Goal: Task Accomplishment & Management: Manage account settings

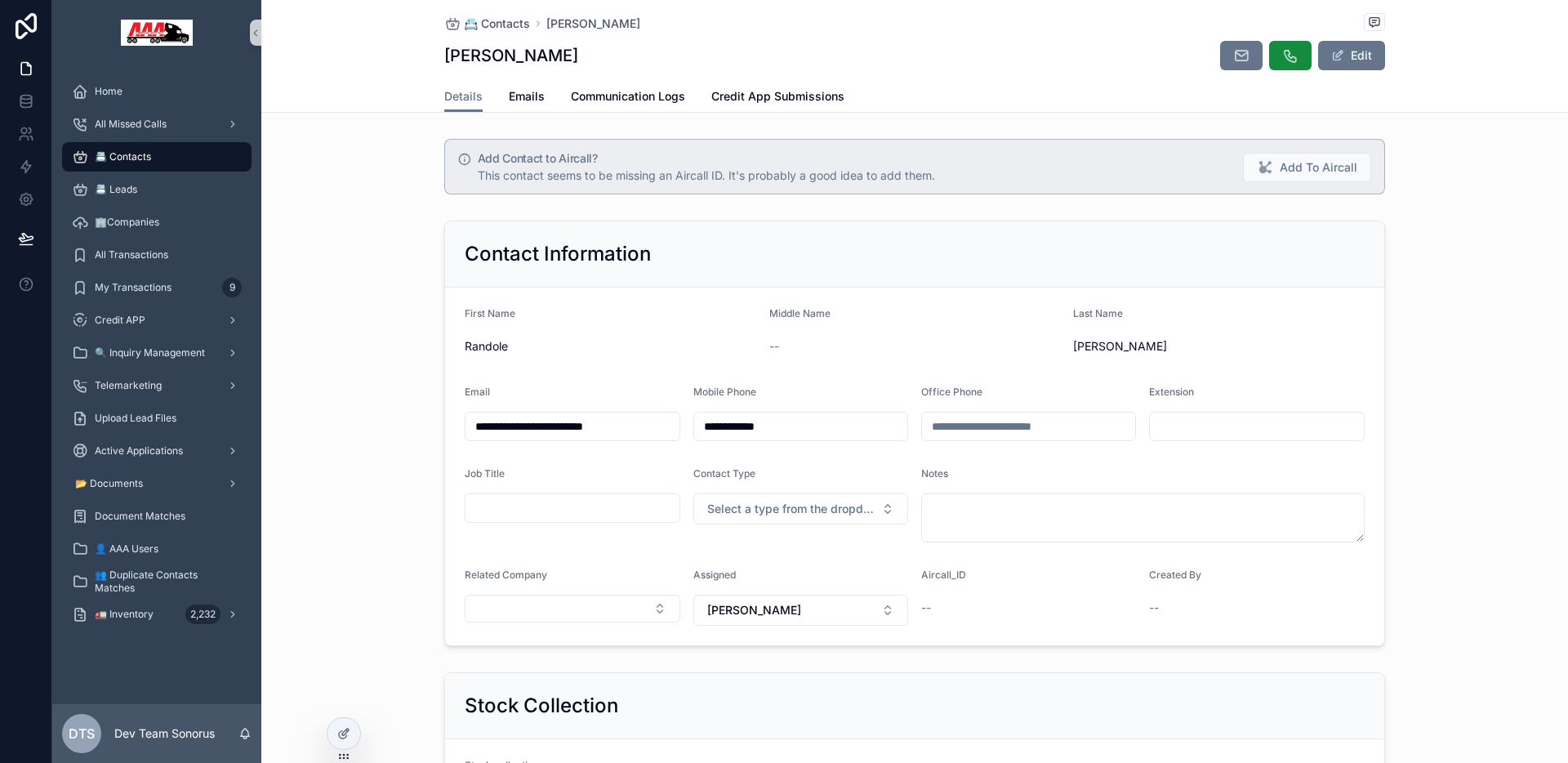
drag, startPoint x: 437, startPoint y: 54, endPoint x: 588, endPoint y: 55, distance: 151.0
click at [594, 48] on div "📇 Contacts [PERSON_NAME] [PERSON_NAME] Edit Details Details Emails Communicatio…" at bounding box center [915, 56] width 1307 height 113
click at [588, 55] on div "[PERSON_NAME] Edit" at bounding box center [914, 55] width 940 height 31
click at [476, 57] on h1 "[PERSON_NAME]" at bounding box center [511, 55] width 134 height 23
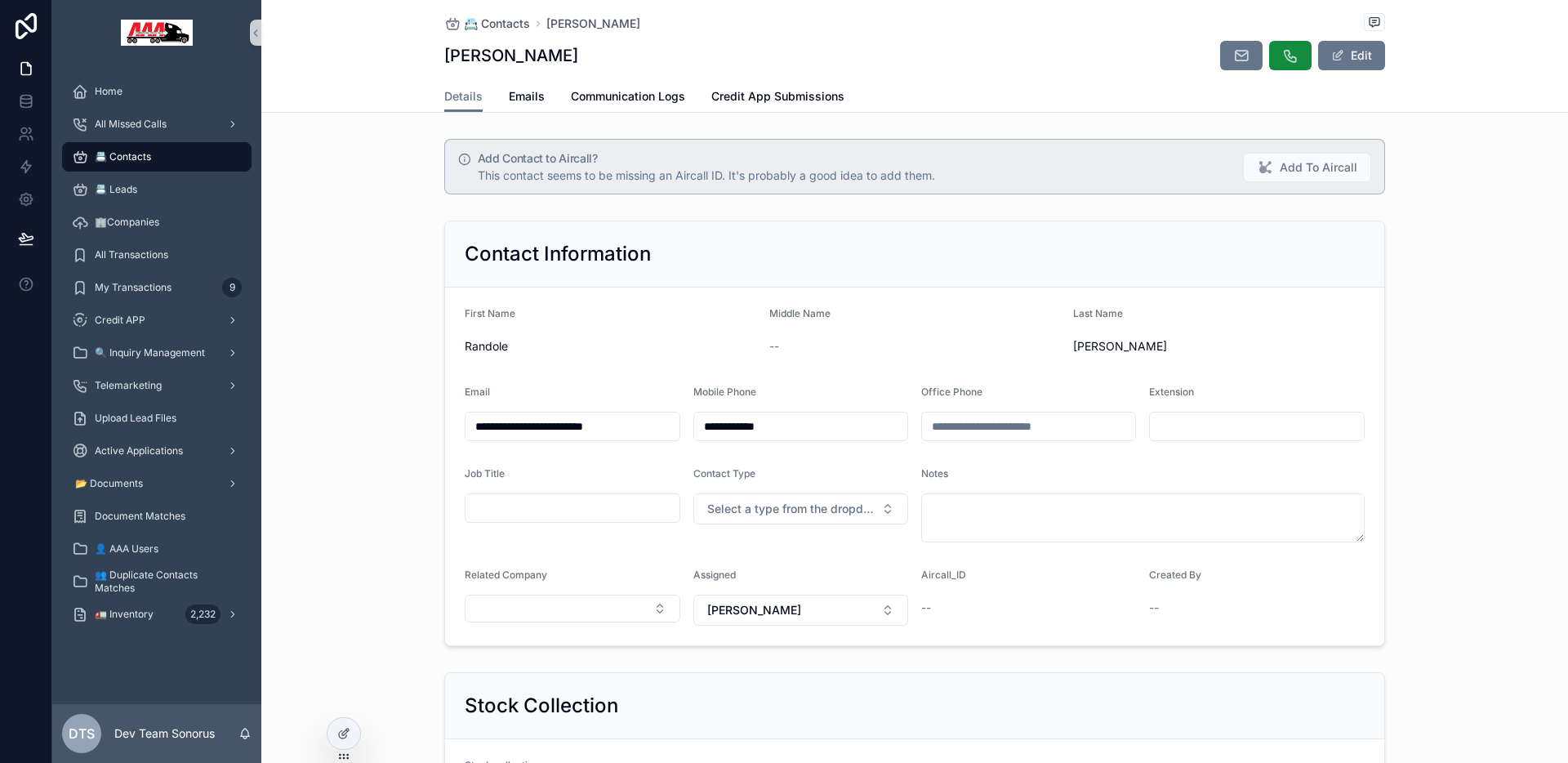
click at [506, 54] on h1 "[PERSON_NAME]" at bounding box center [511, 55] width 134 height 23
click at [521, 55] on h1 "[PERSON_NAME]" at bounding box center [511, 55] width 134 height 23
copy h1 "[PERSON_NAME]"
click at [1346, 155] on button "Add To Aircall" at bounding box center [1307, 168] width 128 height 30
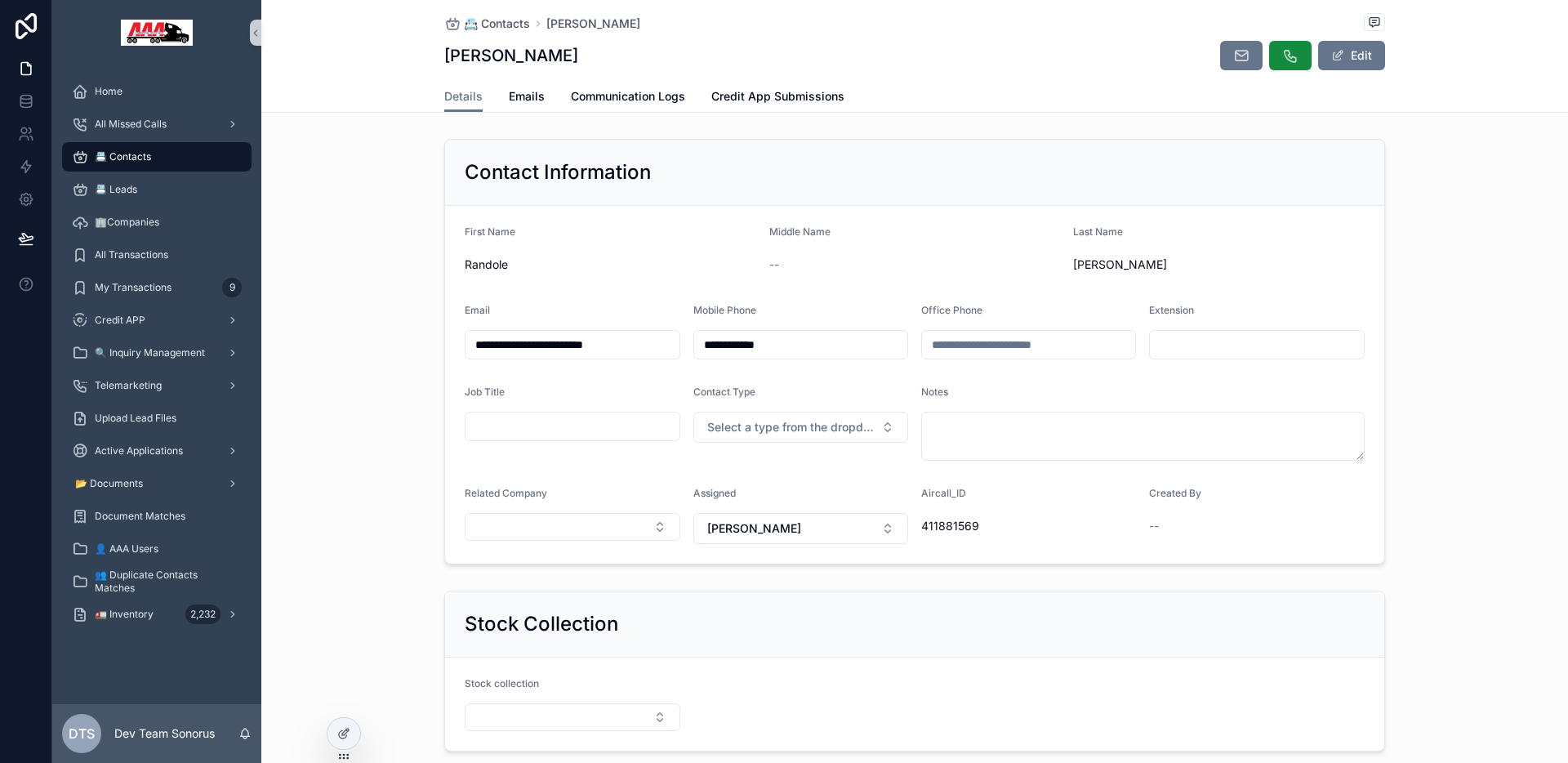
click at [936, 532] on span "411881569" at bounding box center [1029, 526] width 215 height 17
click at [1374, 58] on button "Edit" at bounding box center [1352, 55] width 67 height 30
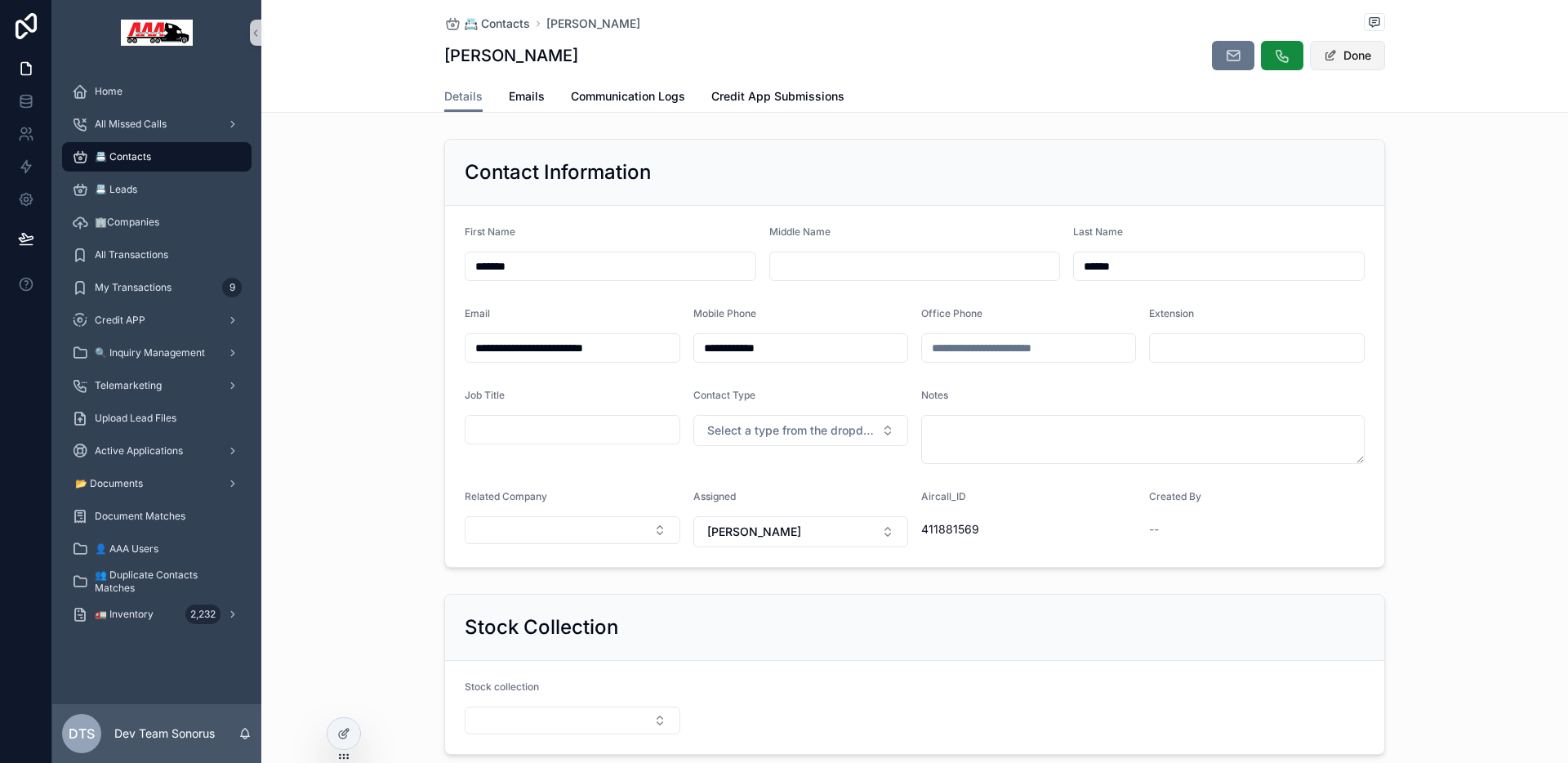
click at [1360, 66] on button "Done" at bounding box center [1347, 55] width 75 height 30
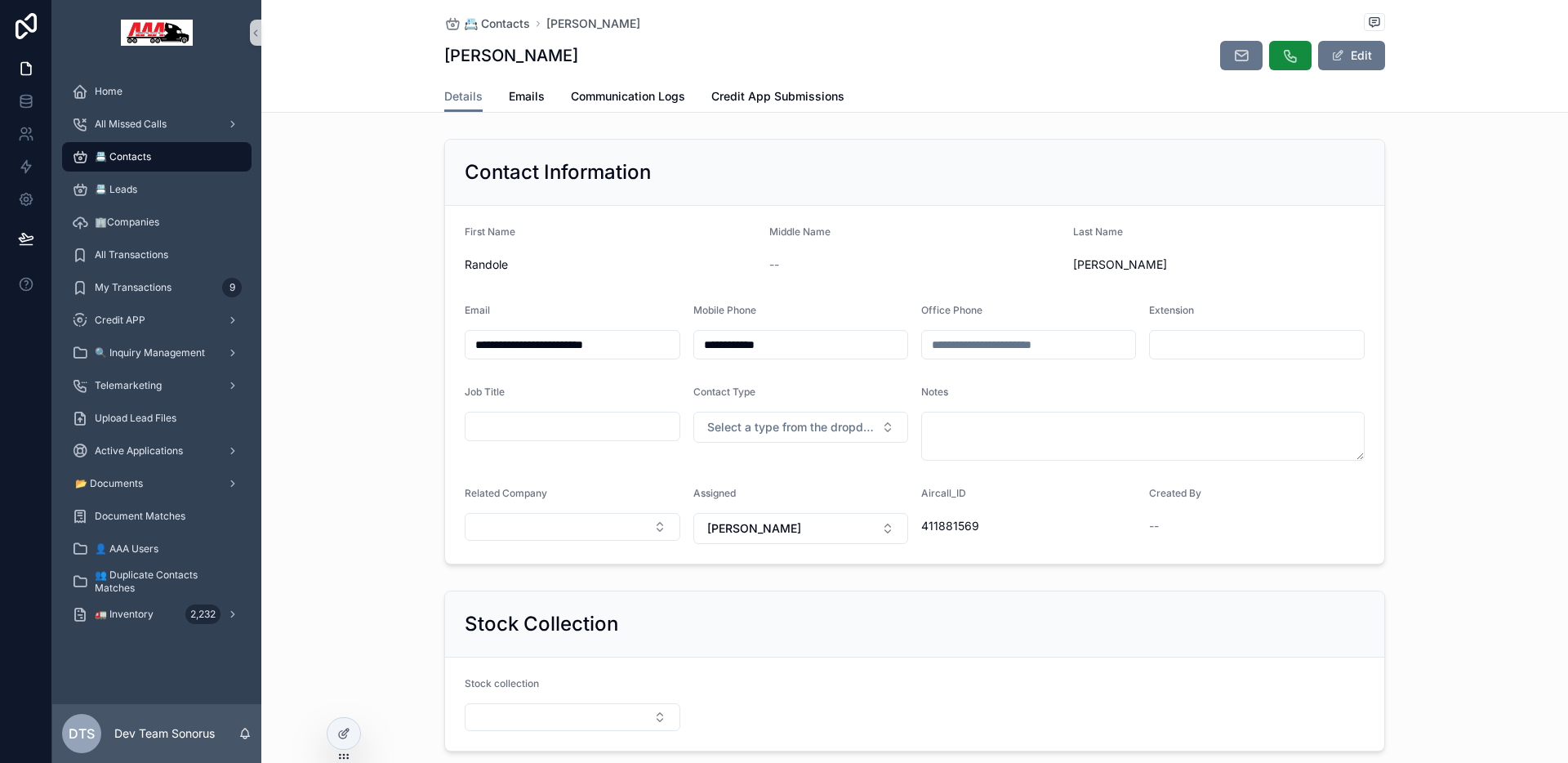
click at [137, 161] on span "📇 Contacts" at bounding box center [122, 156] width 56 height 13
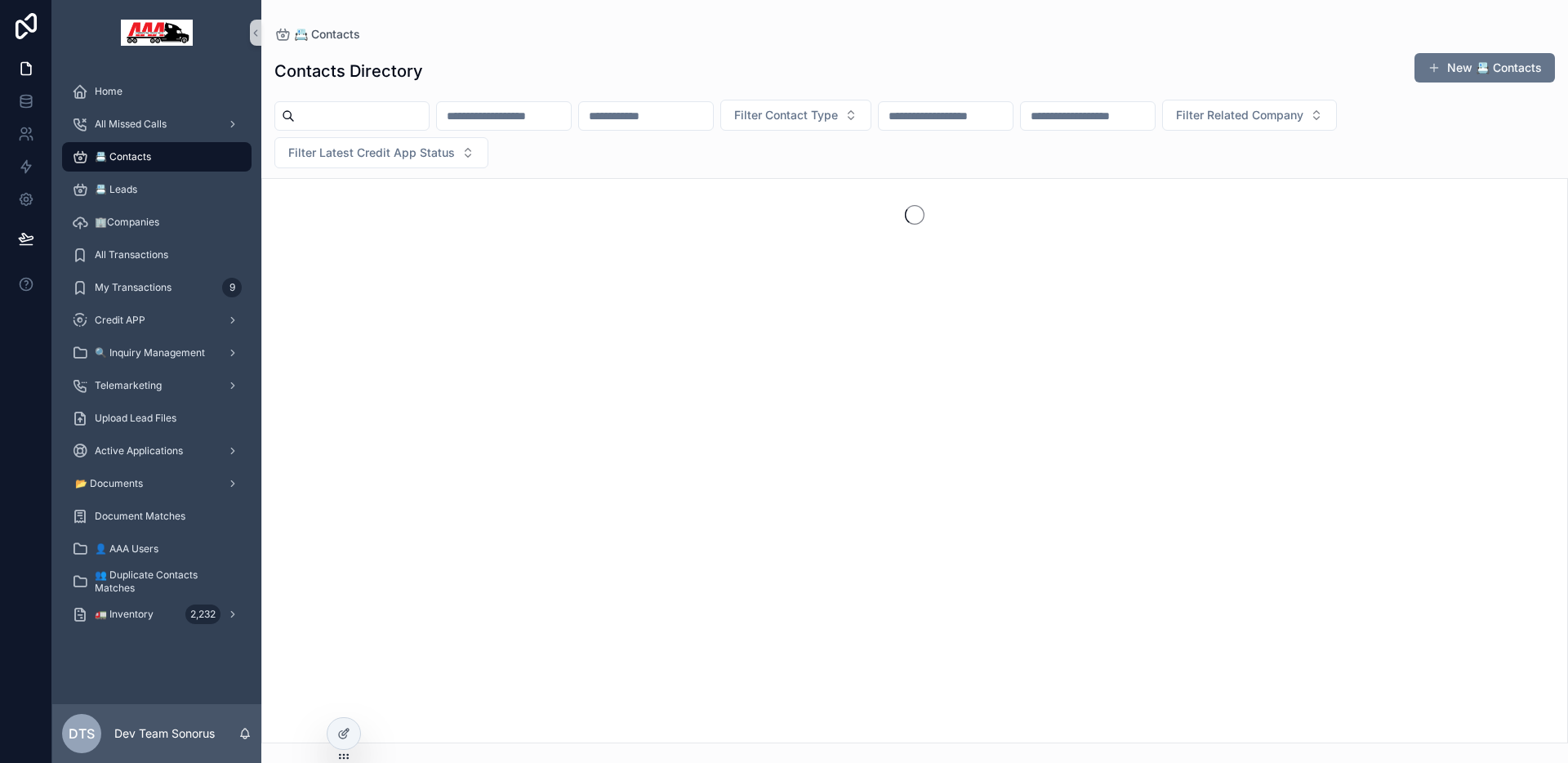
click at [547, 122] on input "scrollable content" at bounding box center [504, 115] width 134 height 23
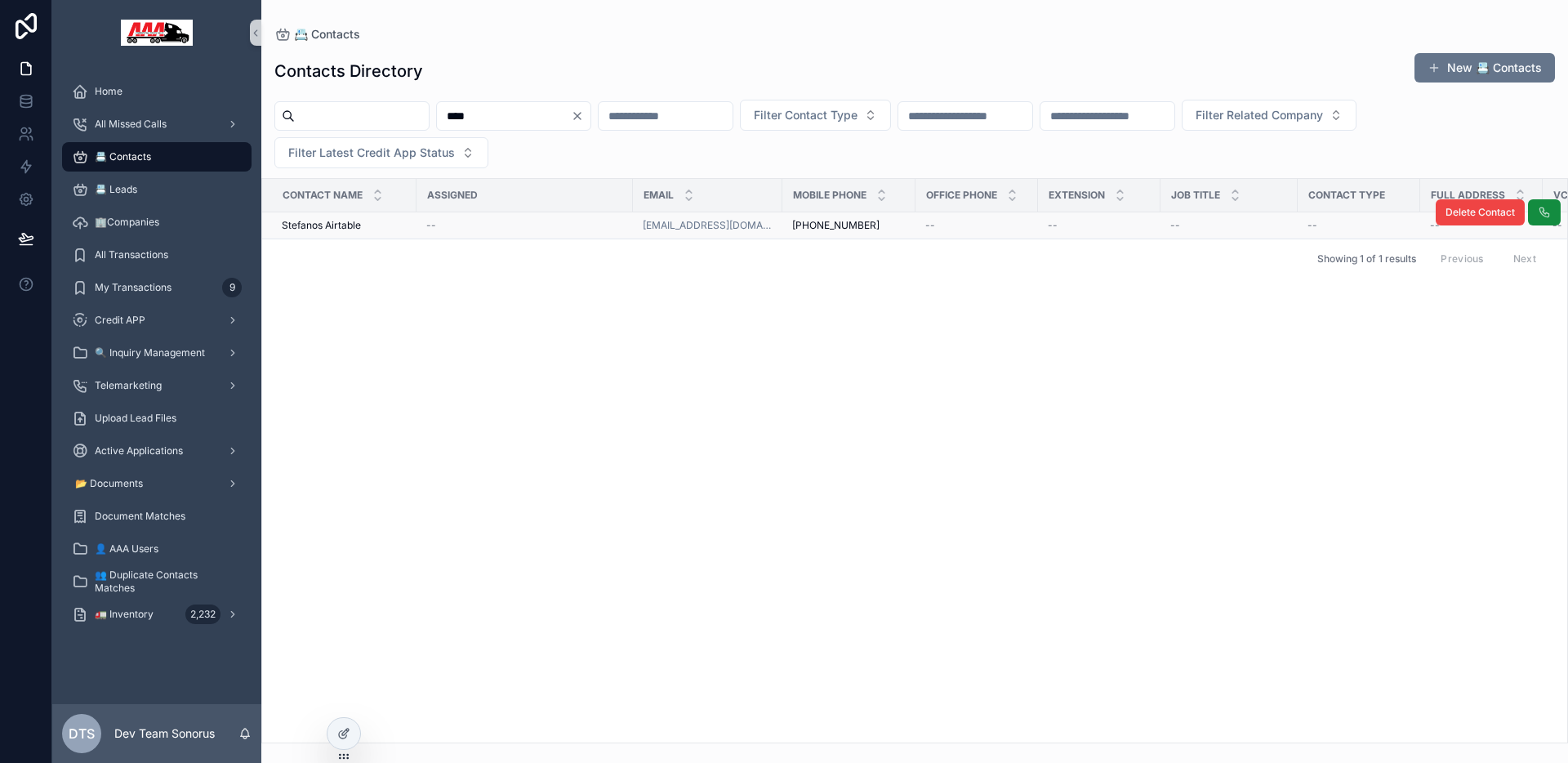
type input "****"
click at [520, 225] on div "--" at bounding box center [524, 225] width 196 height 13
